Goal: Transaction & Acquisition: Purchase product/service

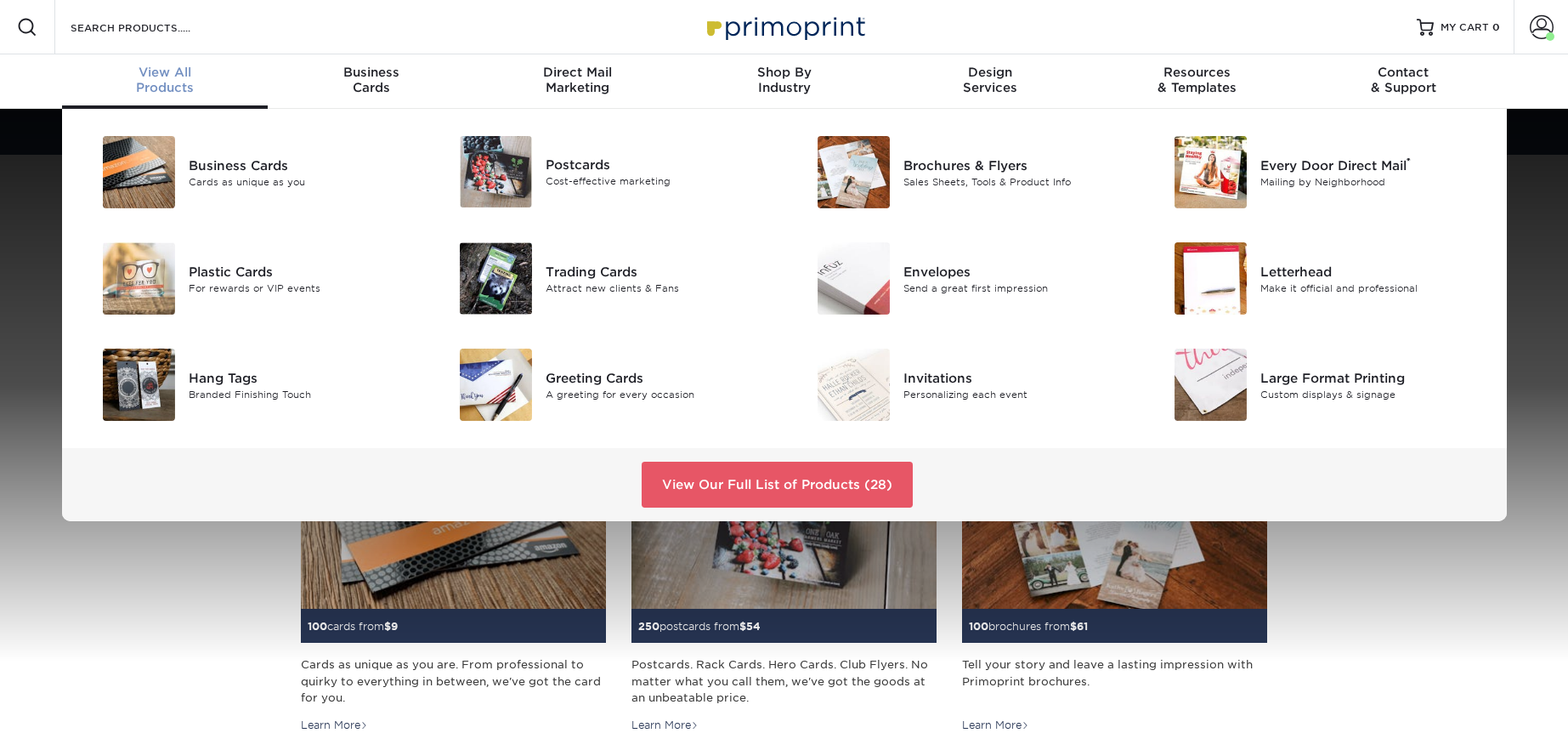
click at [164, 81] on div "View All Products" at bounding box center [166, 79] width 207 height 30
click at [563, 169] on div "Postcards" at bounding box center [658, 165] width 226 height 19
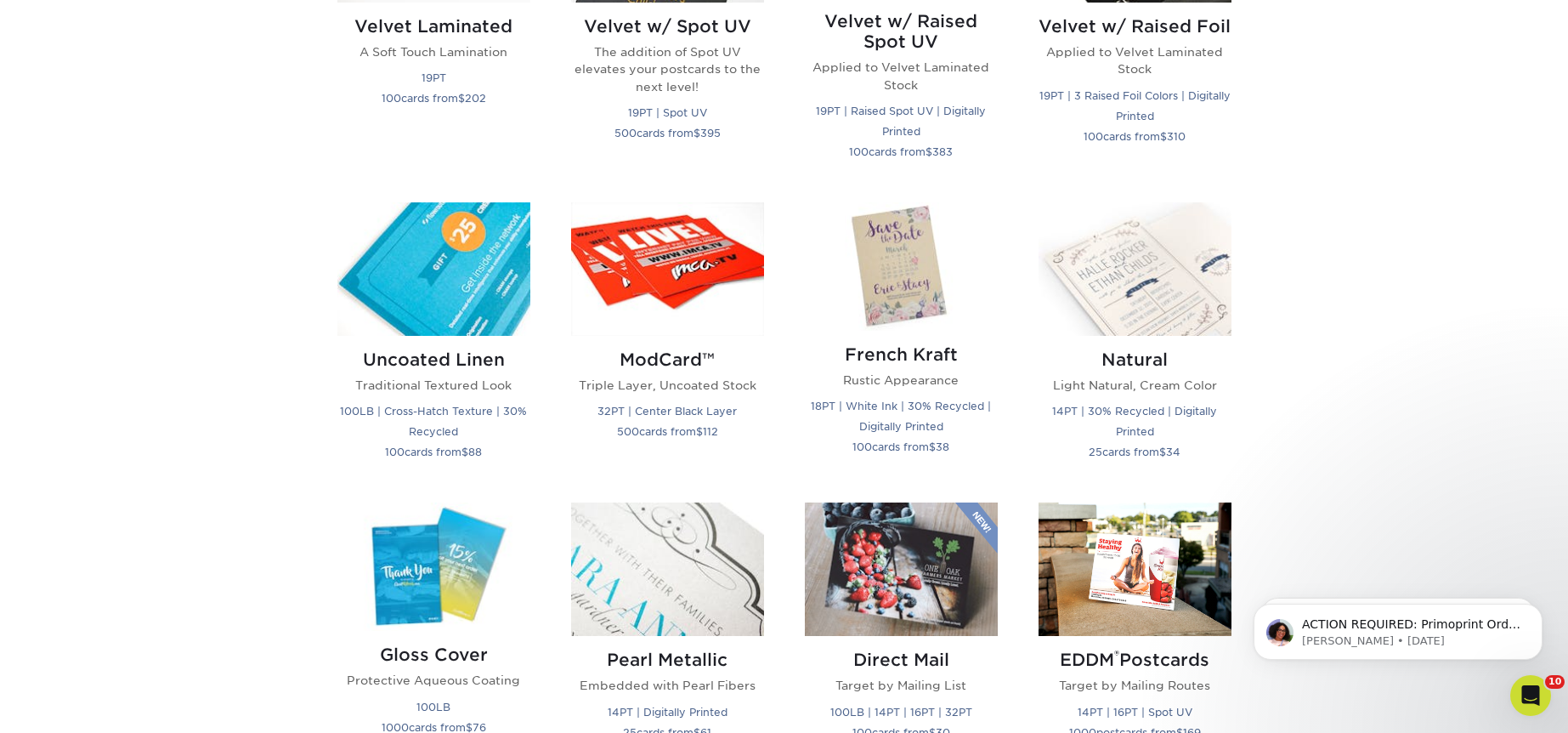
scroll to position [1889, 0]
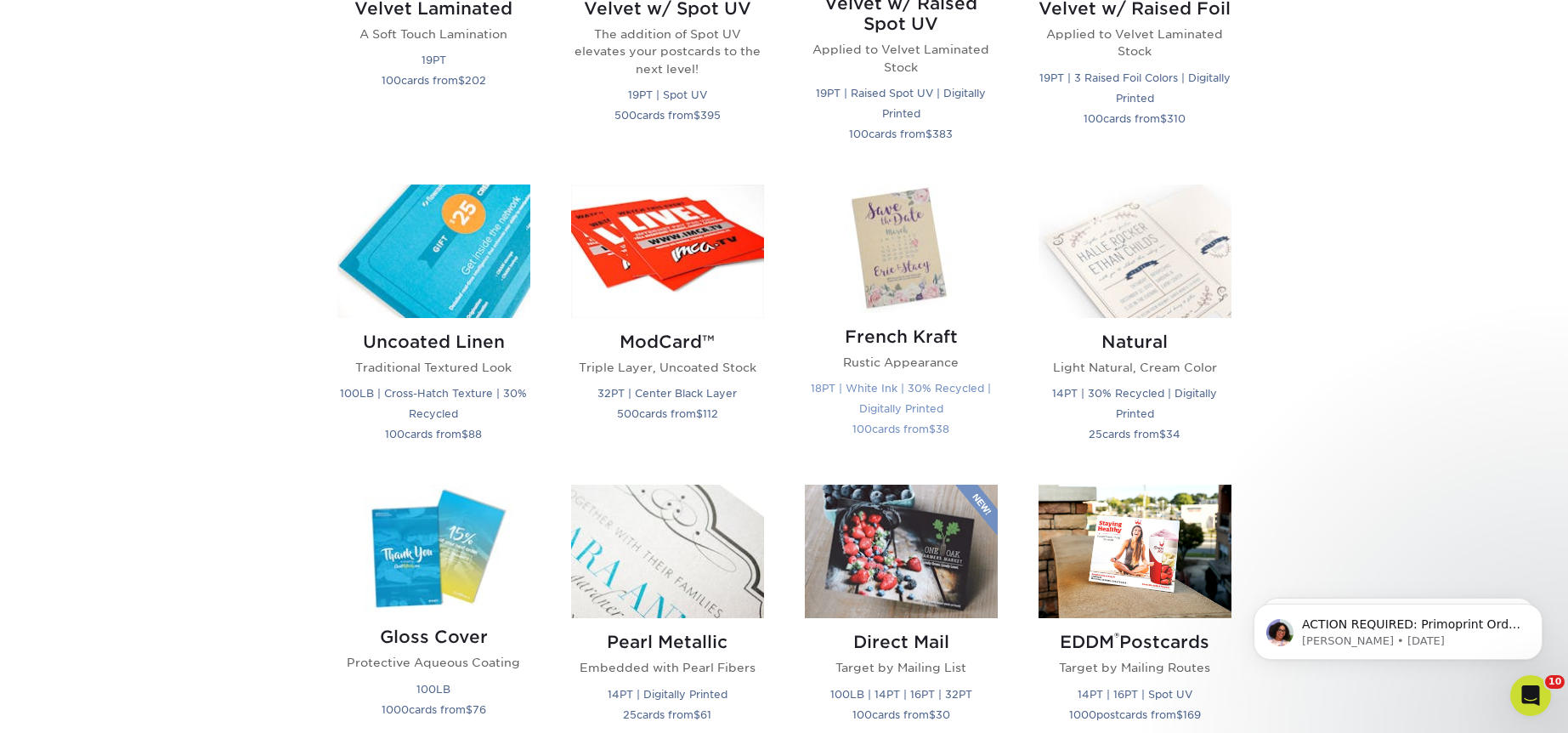
click at [923, 276] on img at bounding box center [901, 249] width 193 height 128
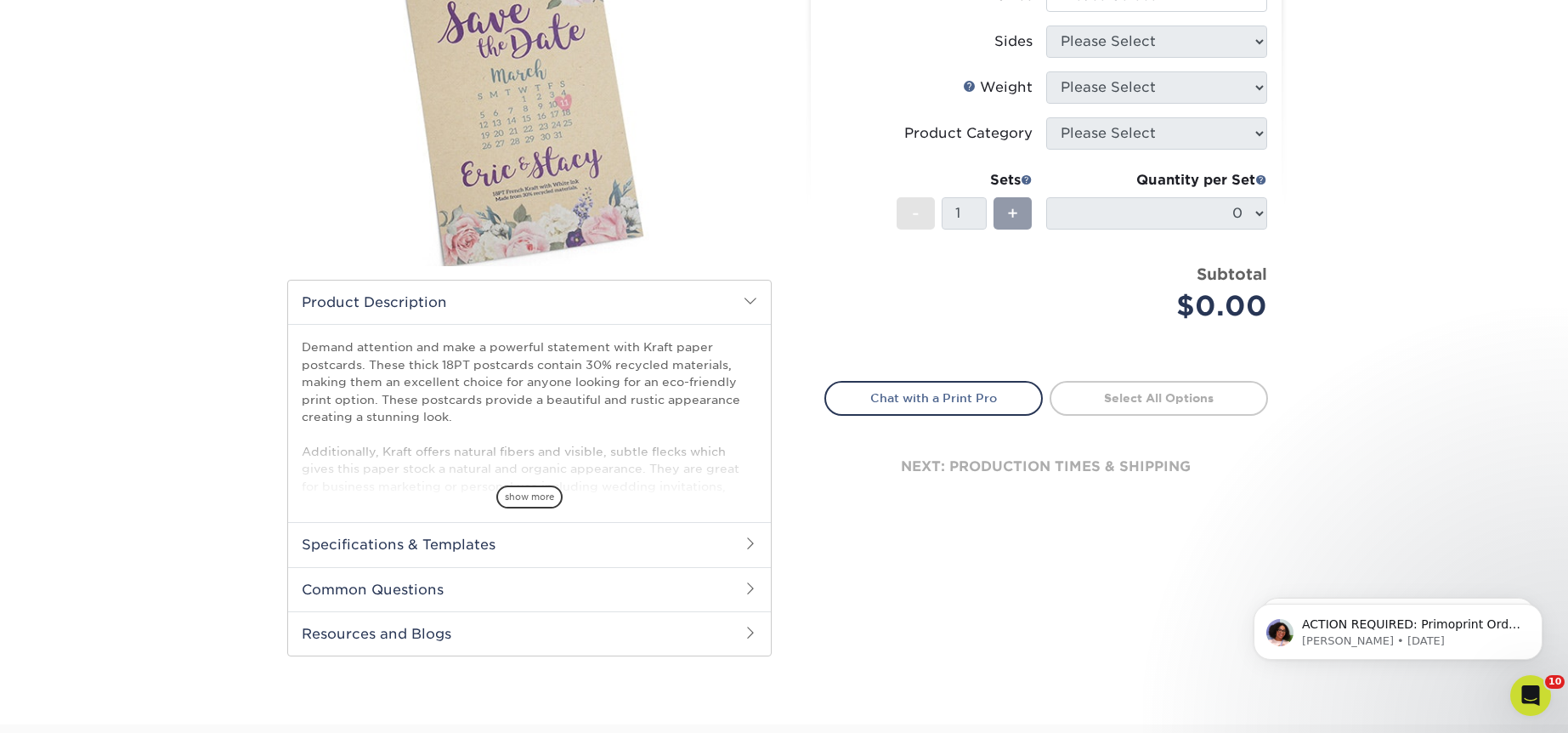
drag, startPoint x: 527, startPoint y: 494, endPoint x: 571, endPoint y: 389, distance: 113.8
click at [527, 494] on span "show more" at bounding box center [530, 497] width 66 height 23
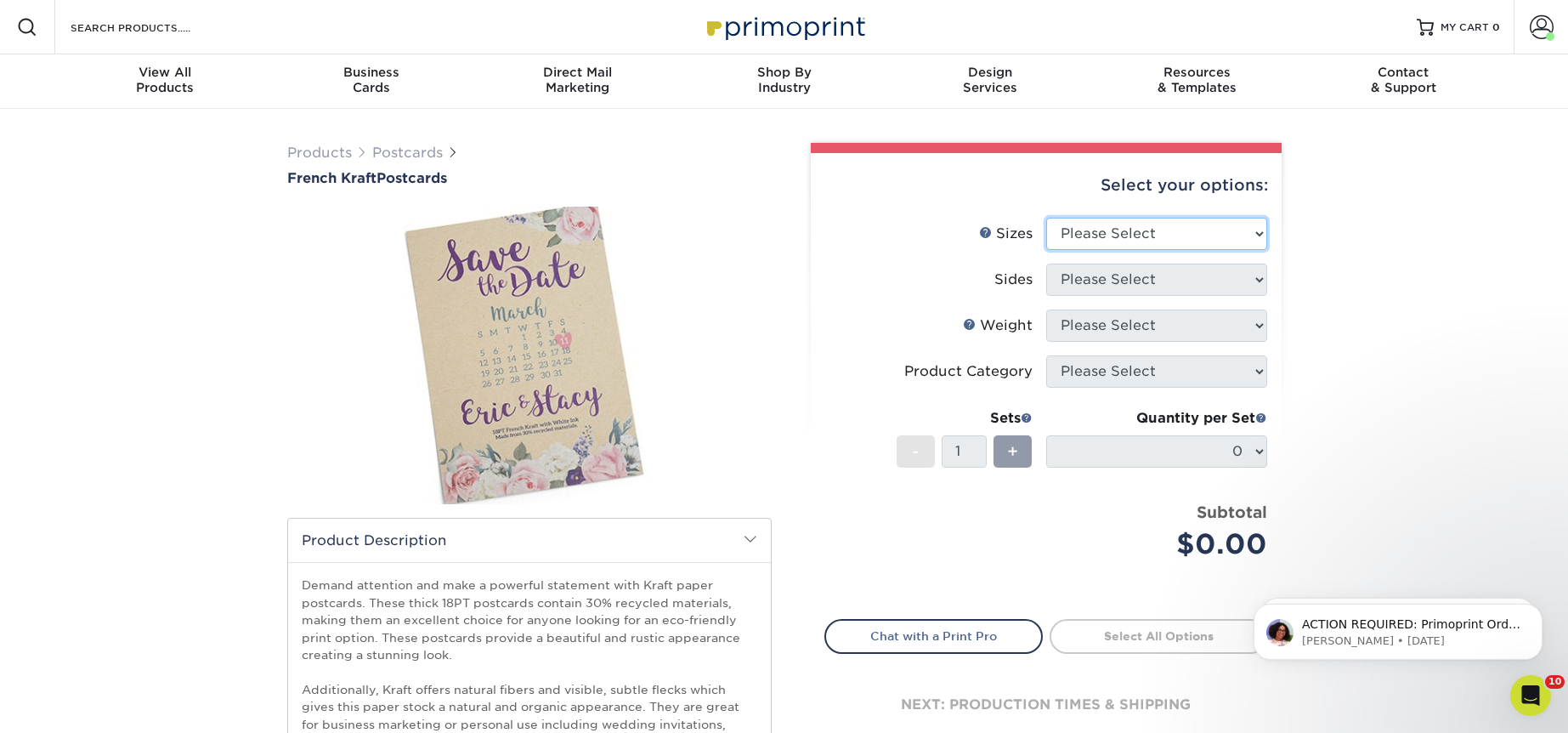
click at [1155, 230] on select "Please Select 2" x 6" 2" x 8" 3.5" x 3.5" 3.5" x 4" 3.5" x 8.5" 3.67" x 8.5" 4"…" at bounding box center [1157, 234] width 221 height 32
select select "4.00x6.00"
click at [1047, 218] on select "Please Select 2" x 6" 2" x 8" 3.5" x 3.5" 3.5" x 4" 3.5" x 8.5" 3.67" x 8.5" 4"…" at bounding box center [1157, 234] width 221 height 32
click at [1138, 277] on select "Please Select Print Both Sides Print Both Sides - White Mask Back Only Print Bo…" at bounding box center [1157, 280] width 221 height 32
select select "13abbda7-1d64-4f25-8bb2-c179b224825d"
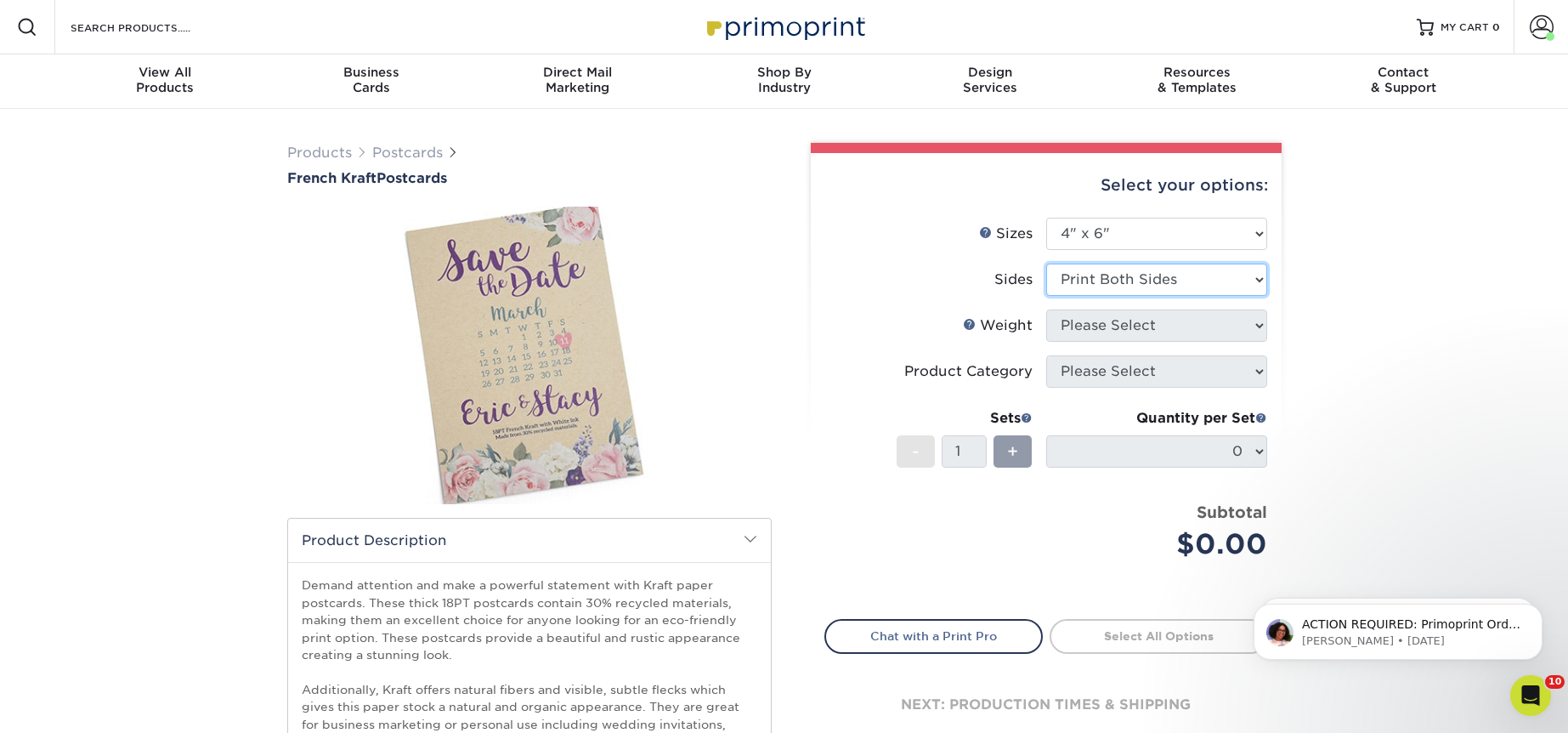
click at [1047, 264] on select "Please Select Print Both Sides Print Both Sides - White Mask Back Only Print Bo…" at bounding box center [1157, 280] width 221 height 32
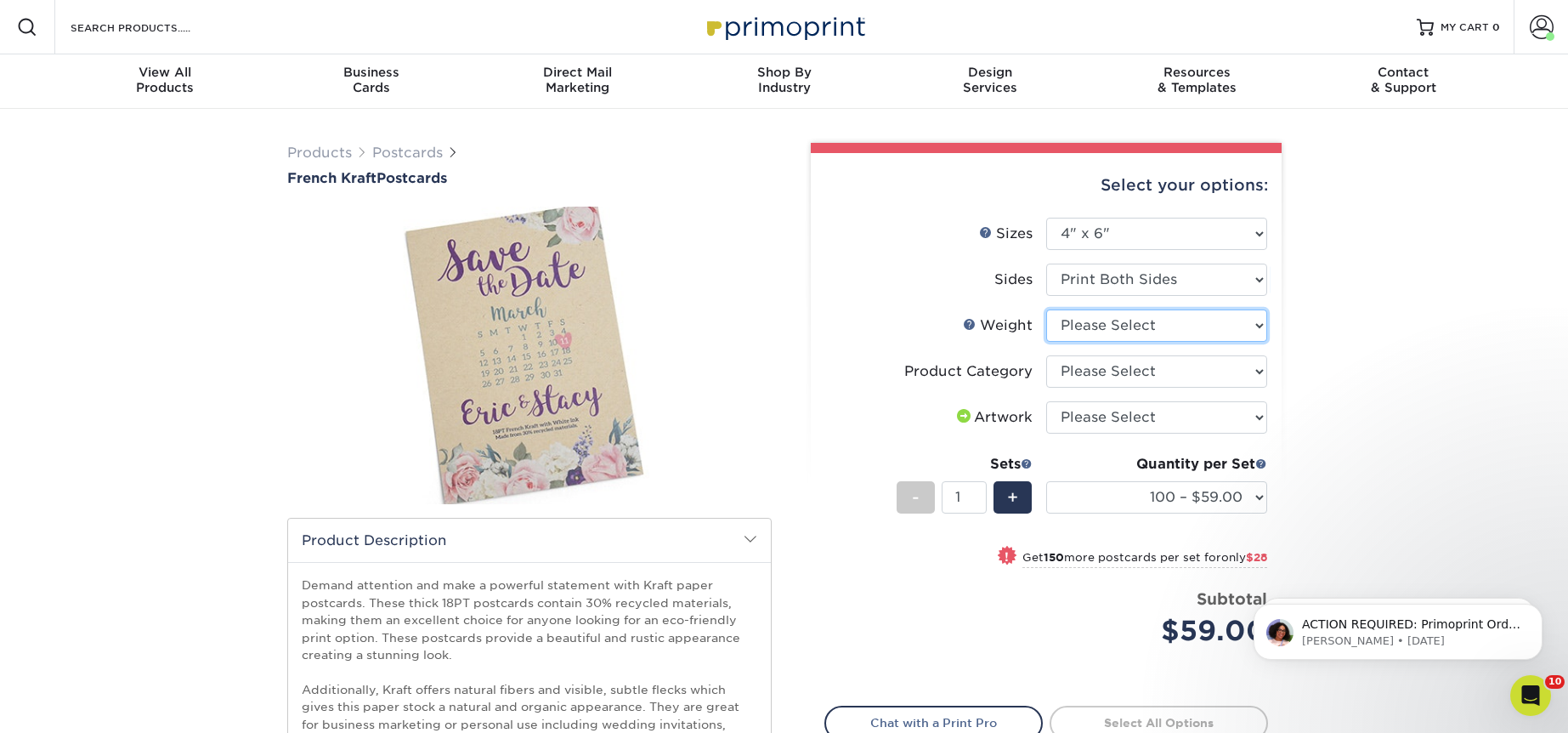
click at [1129, 320] on select "Please Select 18PTUCKRAFT" at bounding box center [1157, 325] width 221 height 32
select select "18PTUCKRAFT"
click at [1047, 309] on select "Please Select 18PTUCKRAFT" at bounding box center [1157, 325] width 221 height 32
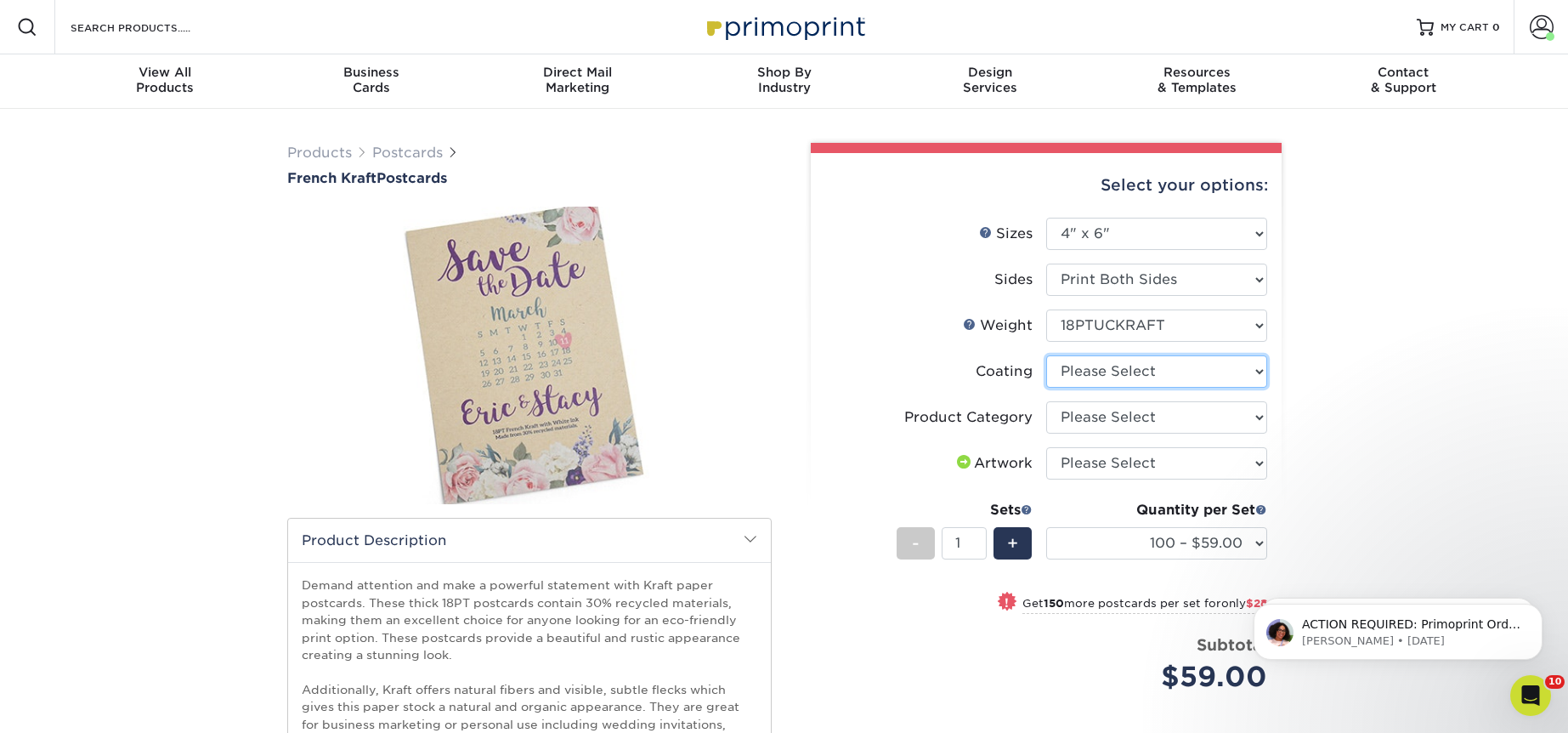
click at [1139, 369] on select at bounding box center [1157, 372] width 221 height 32
select select "3e7618de-abca-4bda-9f97-8b9129e913d8"
click at [1047, 356] on select at bounding box center [1157, 372] width 221 height 32
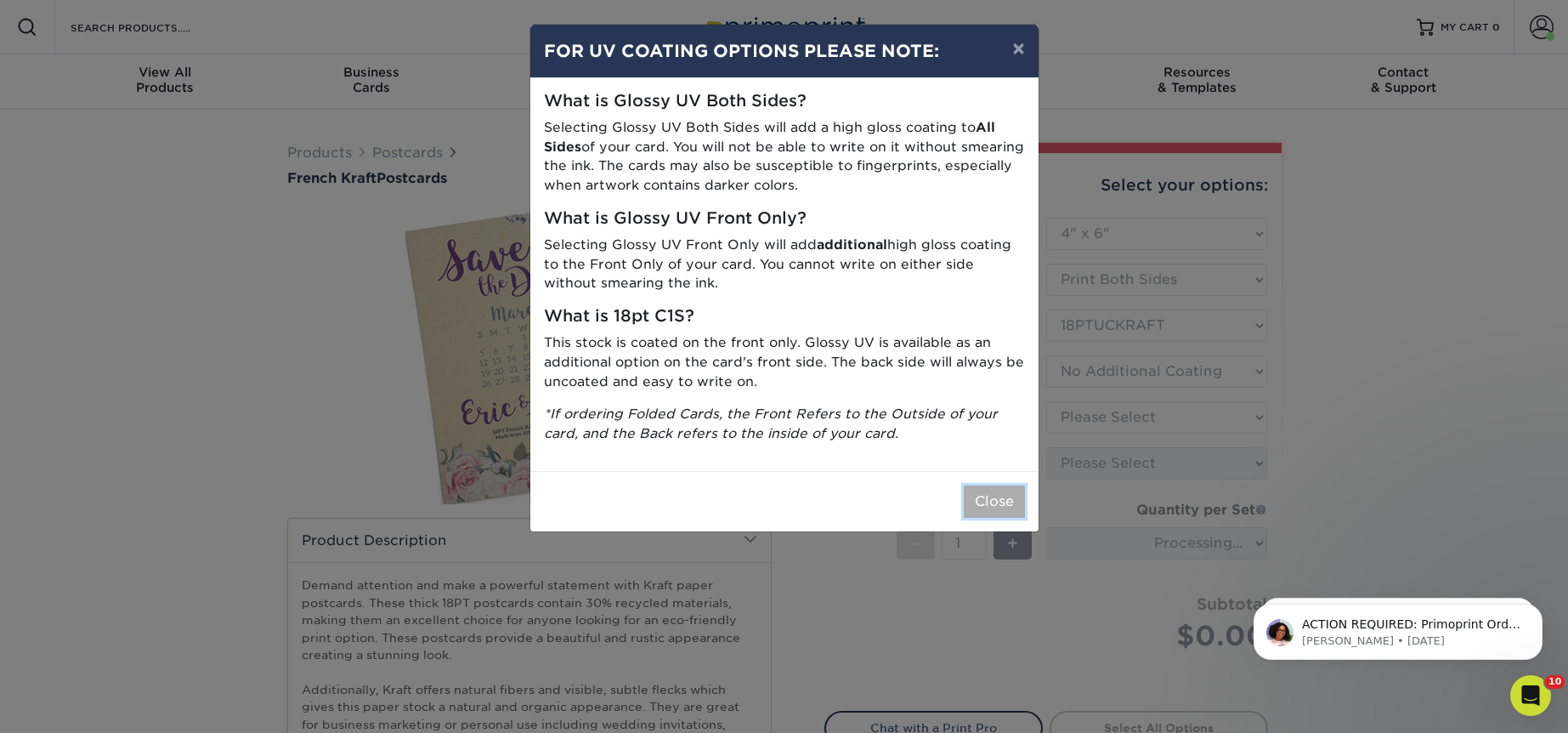
click at [978, 505] on button "Close" at bounding box center [994, 501] width 62 height 32
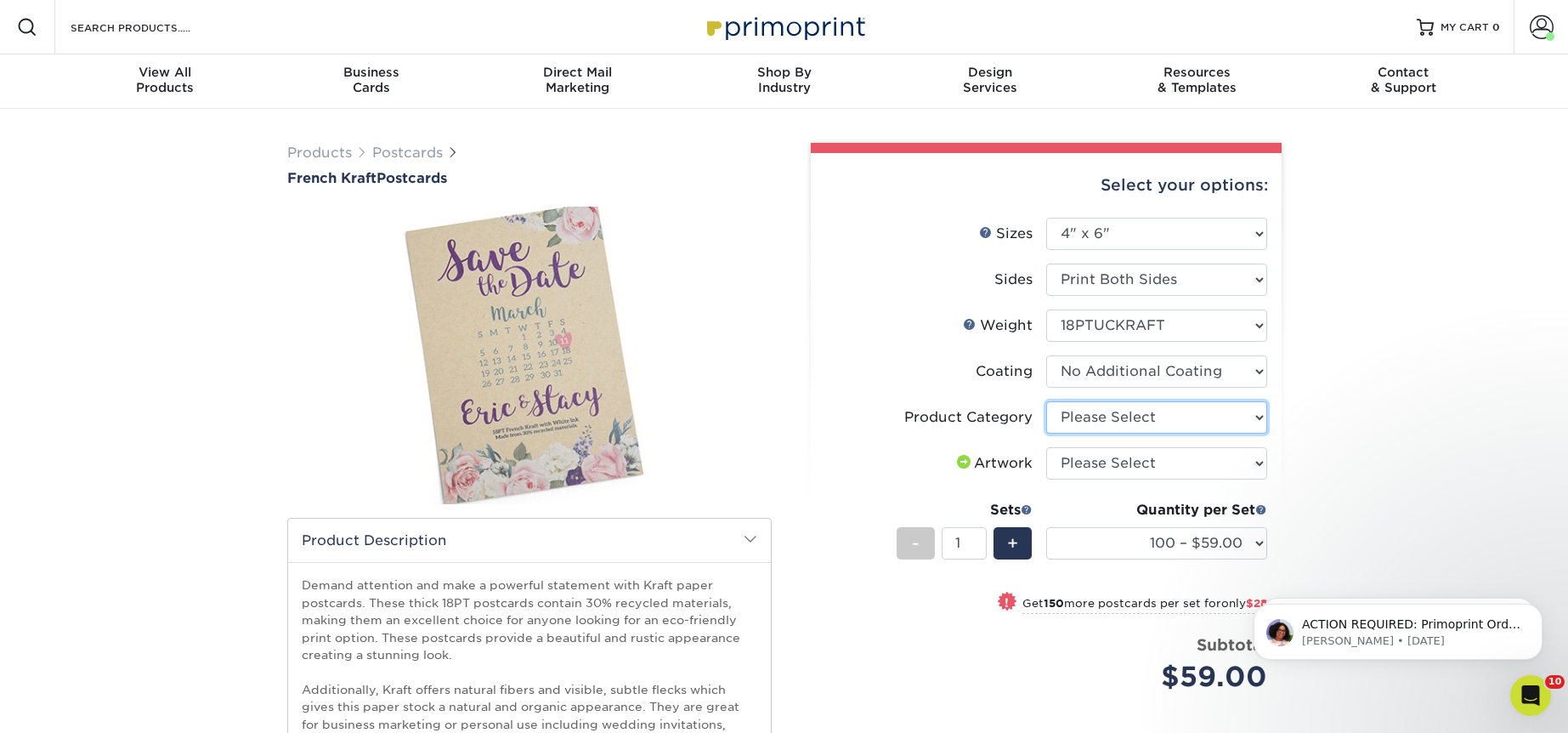
click at [1141, 421] on select "Please Select Postcards" at bounding box center [1157, 417] width 221 height 32
select select "9b7272e0-d6c8-4c3c-8e97-d3a1bcdab858"
click at [1047, 401] on select "Please Select Postcards" at bounding box center [1157, 417] width 221 height 32
click at [1123, 455] on select "Please Select I will upload files I need a design - $150" at bounding box center [1157, 464] width 221 height 32
select select "upload"
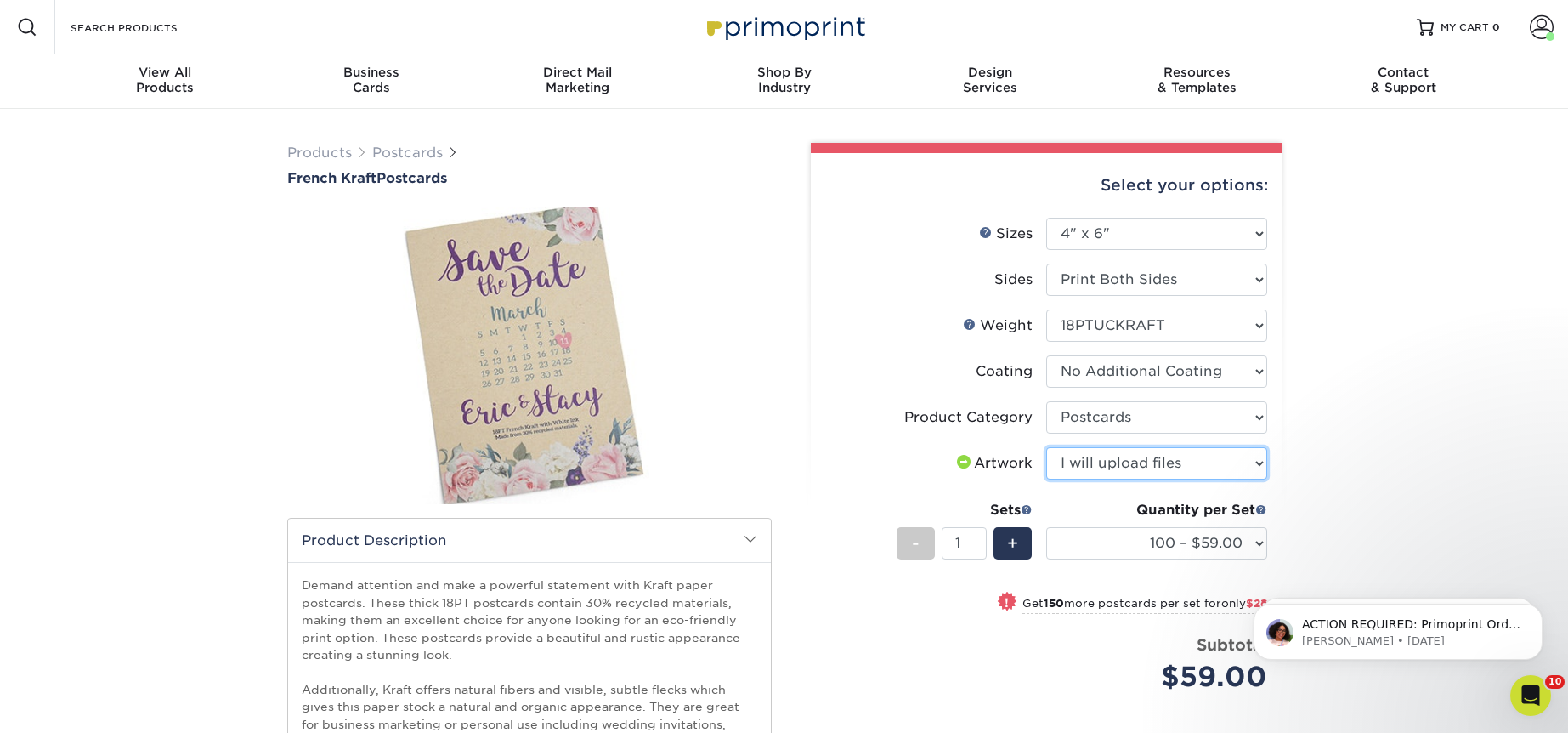
click at [1047, 448] on select "Please Select I will upload files I need a design - $150" at bounding box center [1157, 464] width 221 height 32
click at [1119, 544] on select "100 – $59.00 250 – $87.00 500 – $165.00 1000 – $323.00" at bounding box center [1157, 543] width 221 height 32
select select "1000 – $323.00"
click at [1047, 527] on select "100 – $59.00 250 – $87.00 500 – $165.00 1000 – $323.00" at bounding box center [1157, 543] width 221 height 32
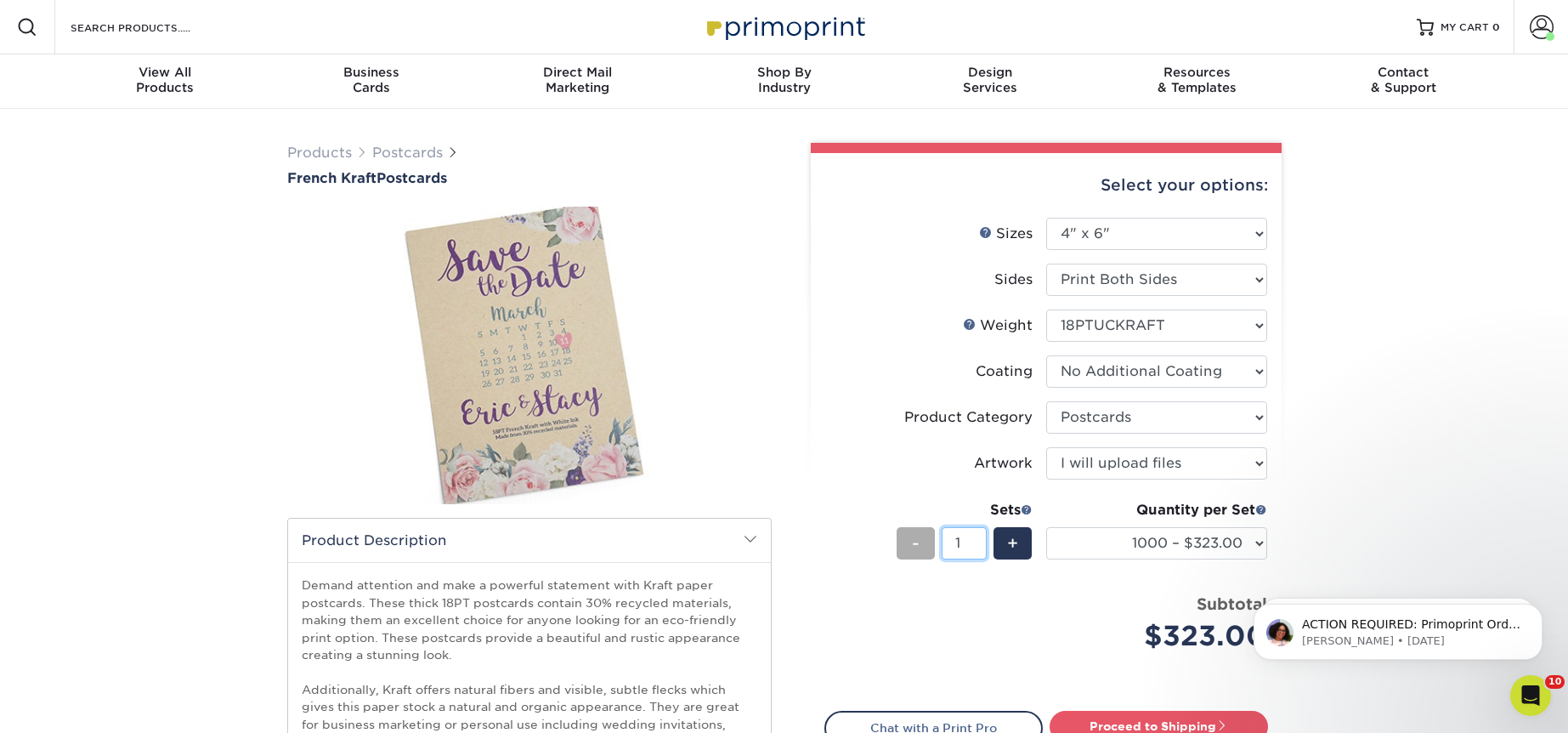
drag, startPoint x: 965, startPoint y: 542, endPoint x: 915, endPoint y: 539, distance: 50.1
click at [915, 539] on div "- 1 +" at bounding box center [965, 546] width 136 height 38
click at [1442, 408] on div "Products Postcards French Kraft Postcards" at bounding box center [784, 544] width 1568 height 870
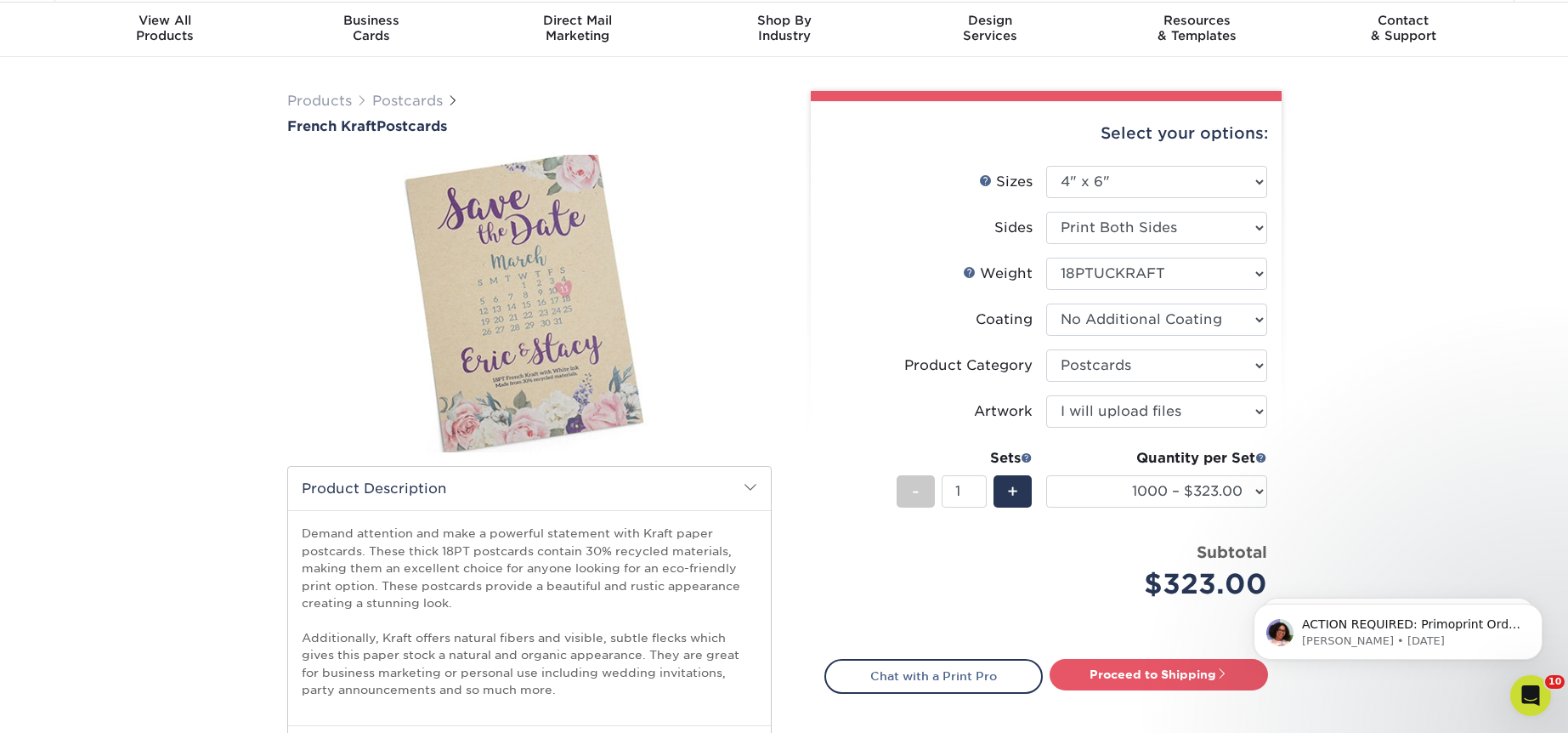
scroll to position [60, 0]
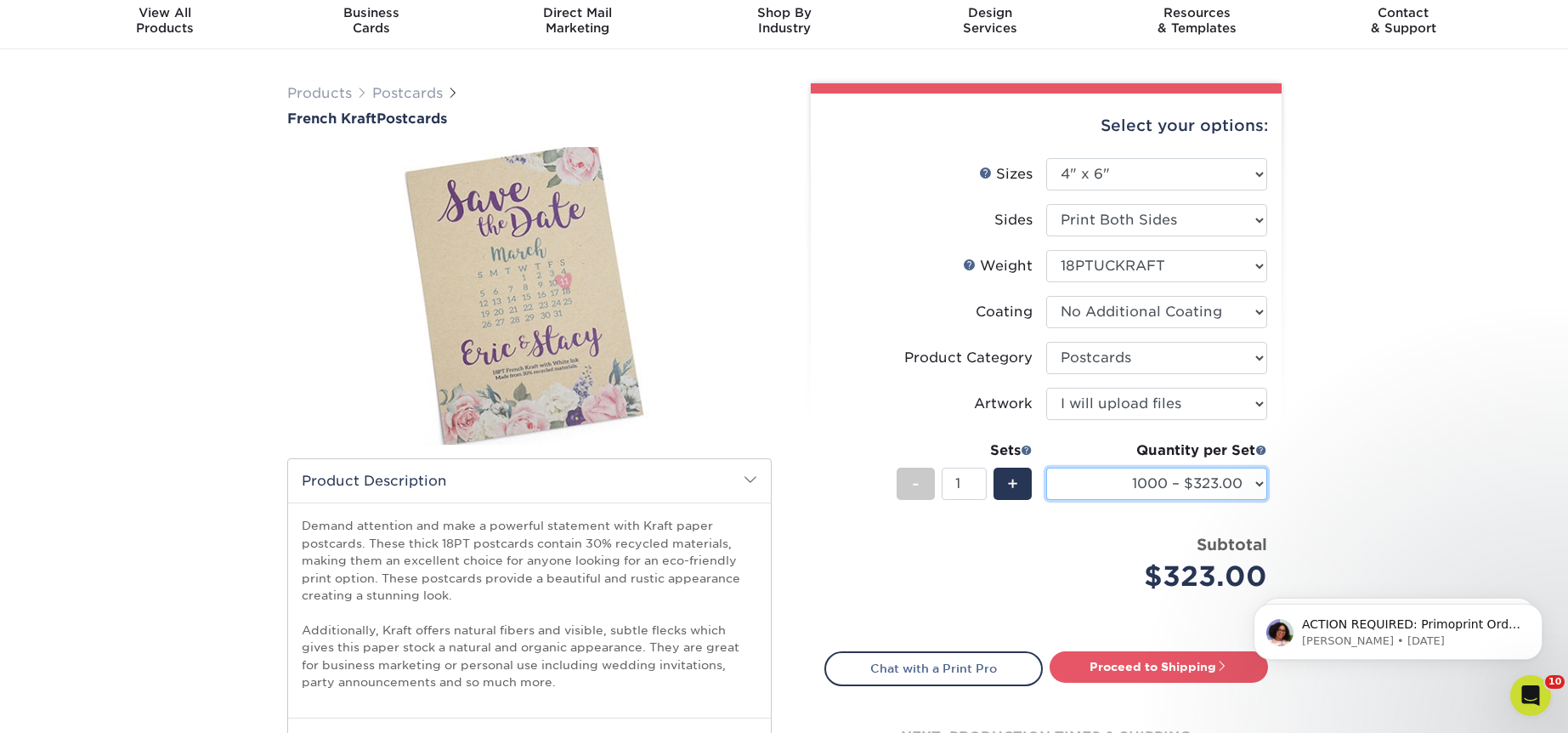
click at [1198, 495] on select "100 – $59.00 250 – $87.00 500 – $165.00 1000 – $323.00" at bounding box center [1157, 483] width 221 height 32
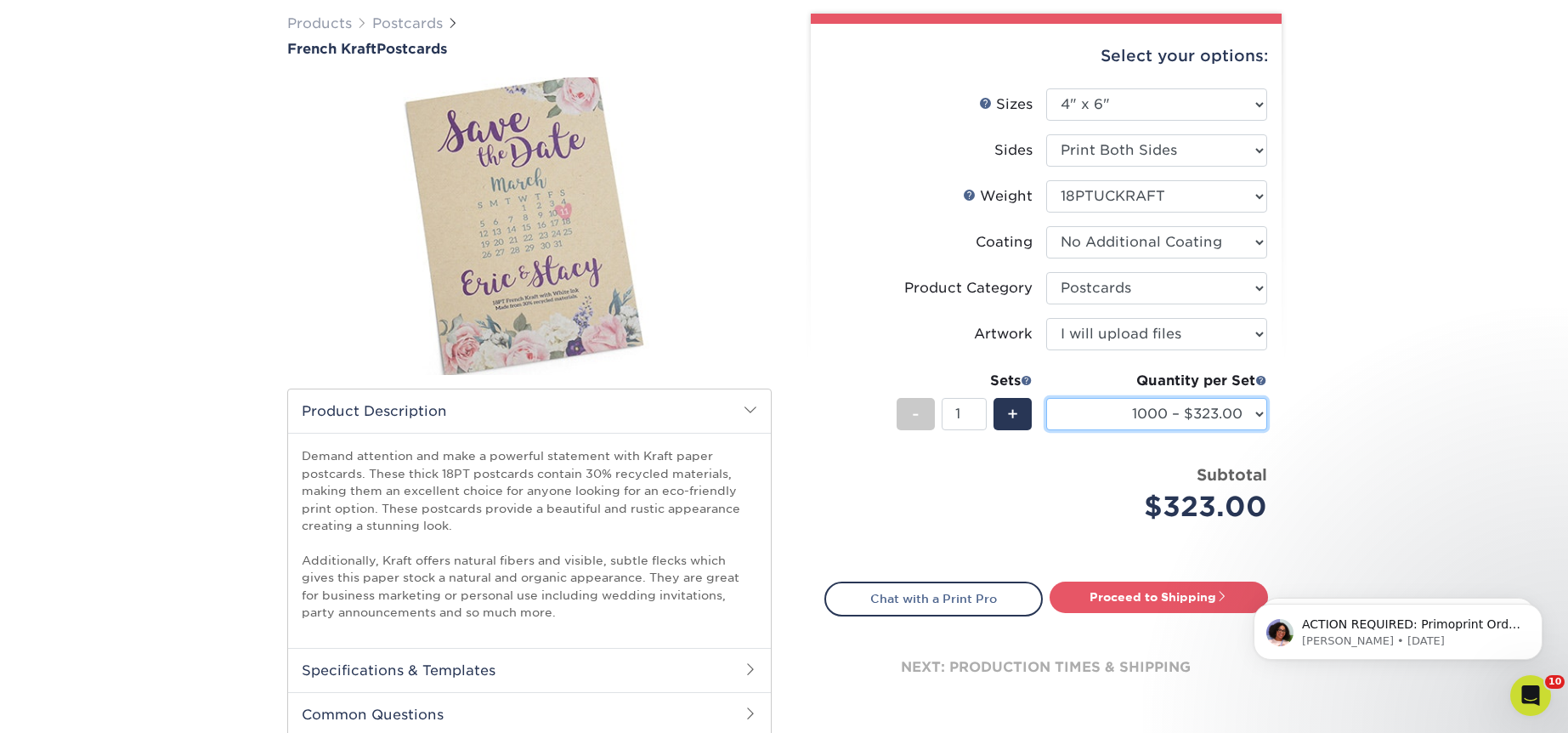
scroll to position [69, 0]
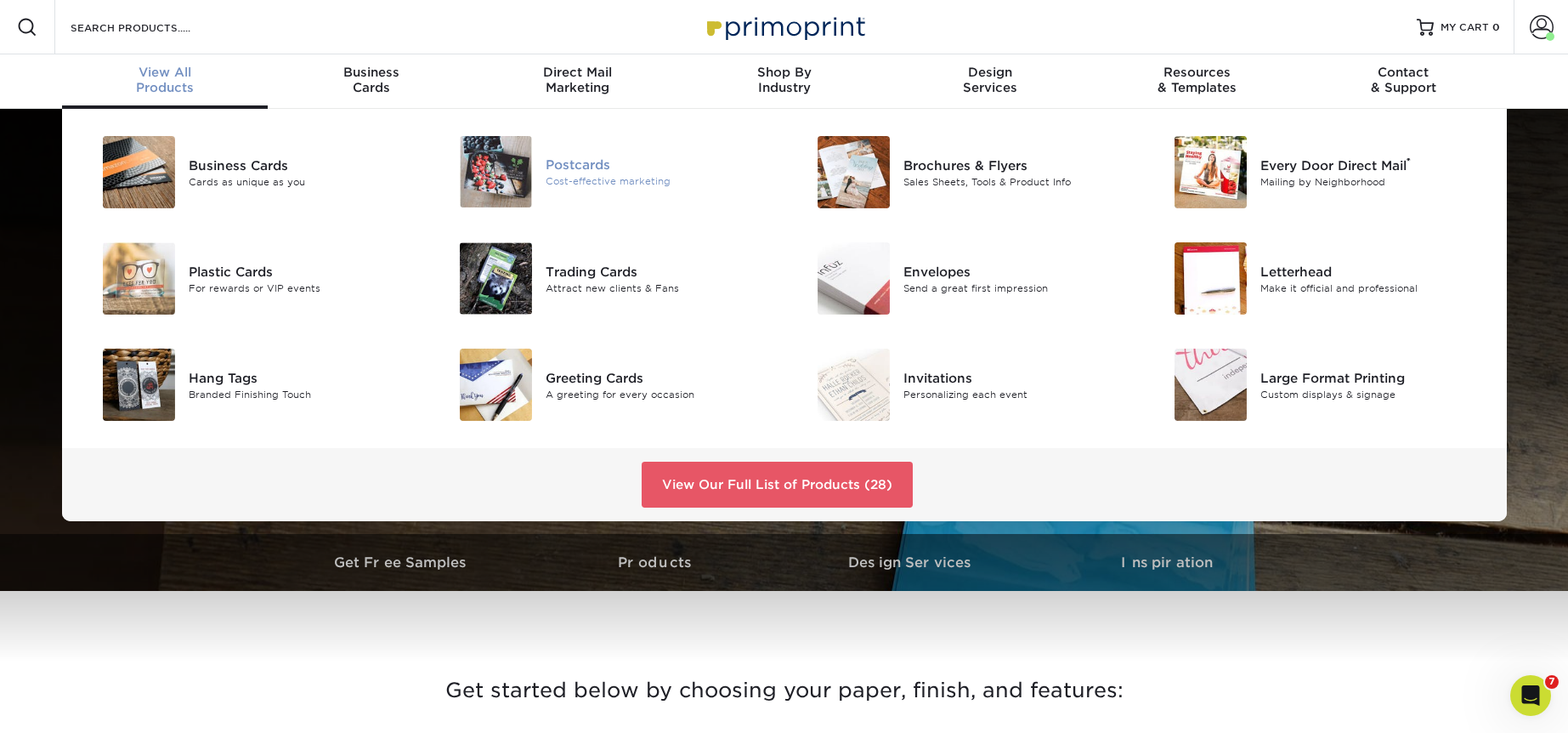
click at [566, 178] on div "Cost-effective marketing" at bounding box center [658, 181] width 226 height 14
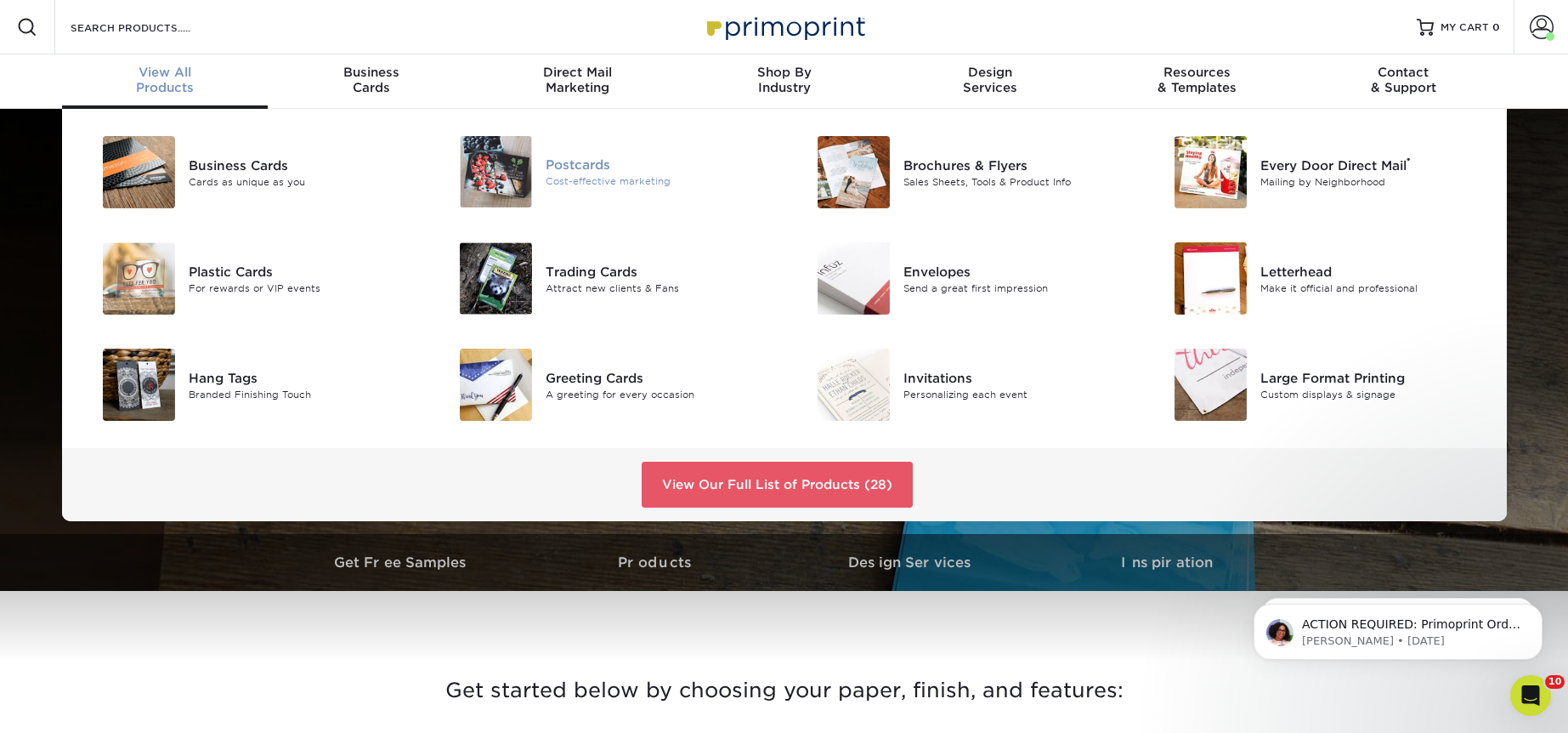
click at [562, 164] on div "Postcards" at bounding box center [658, 165] width 226 height 19
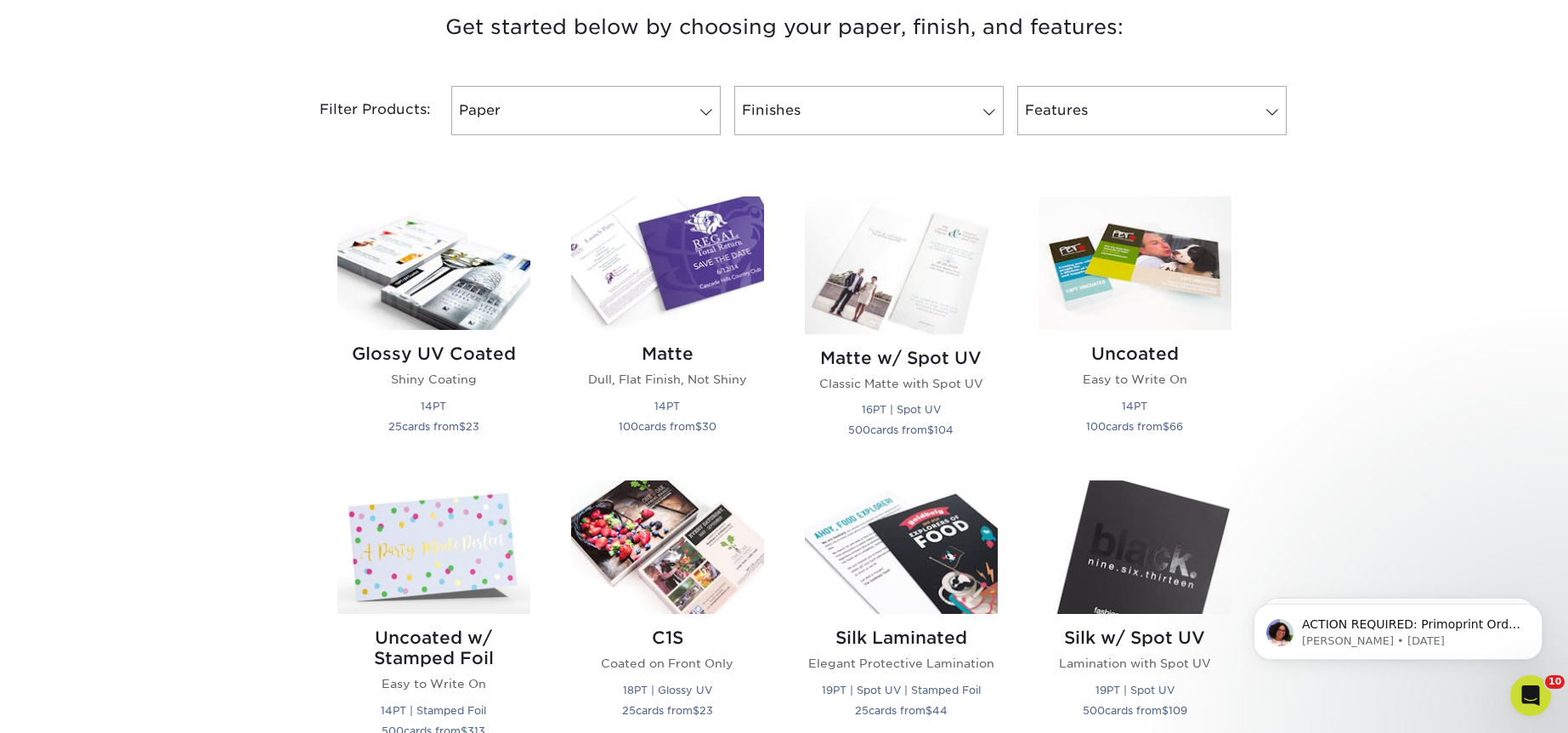
scroll to position [610, 0]
